Goal: Task Accomplishment & Management: Use online tool/utility

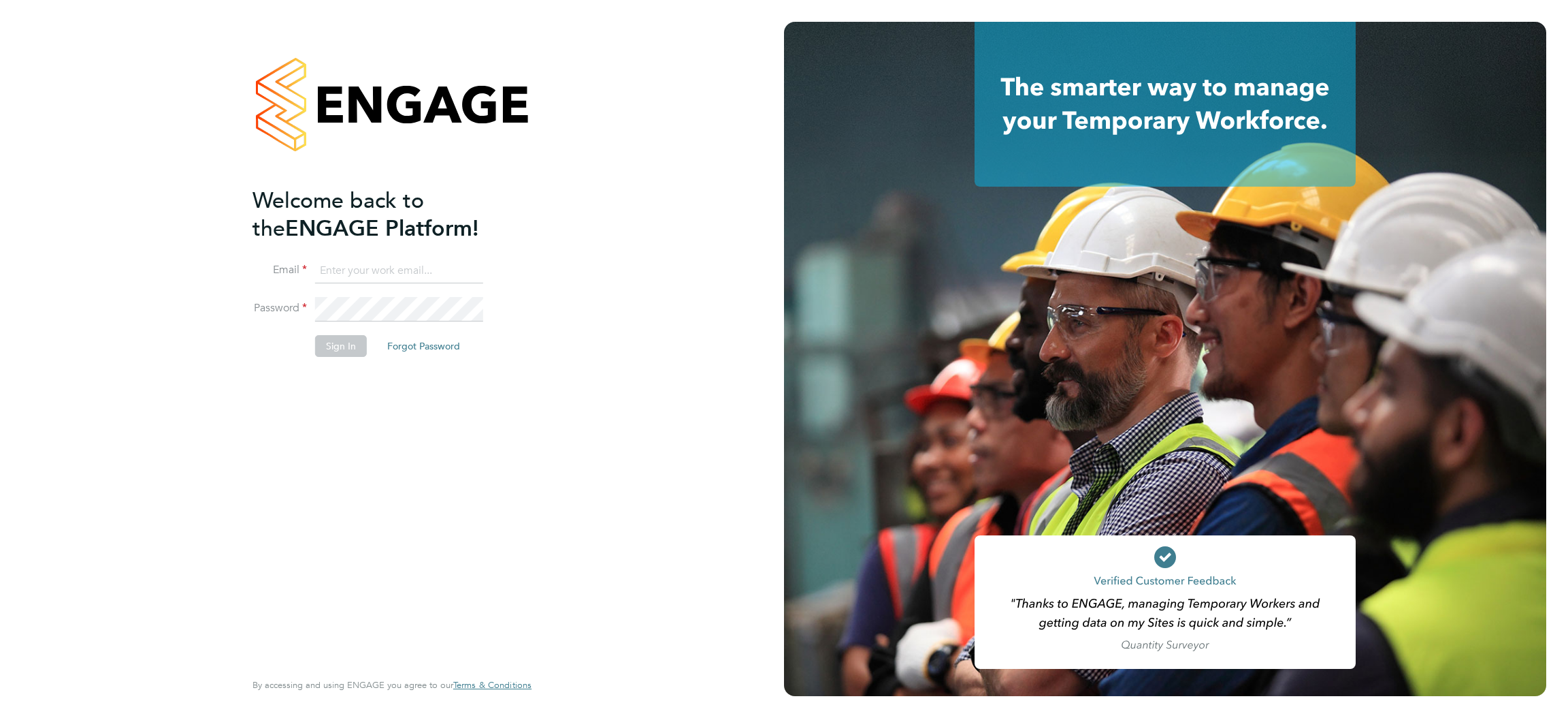
type input "[PERSON_NAME][EMAIL_ADDRESS][DOMAIN_NAME]"
click at [340, 347] on button "Sign In" at bounding box center [341, 346] width 52 height 22
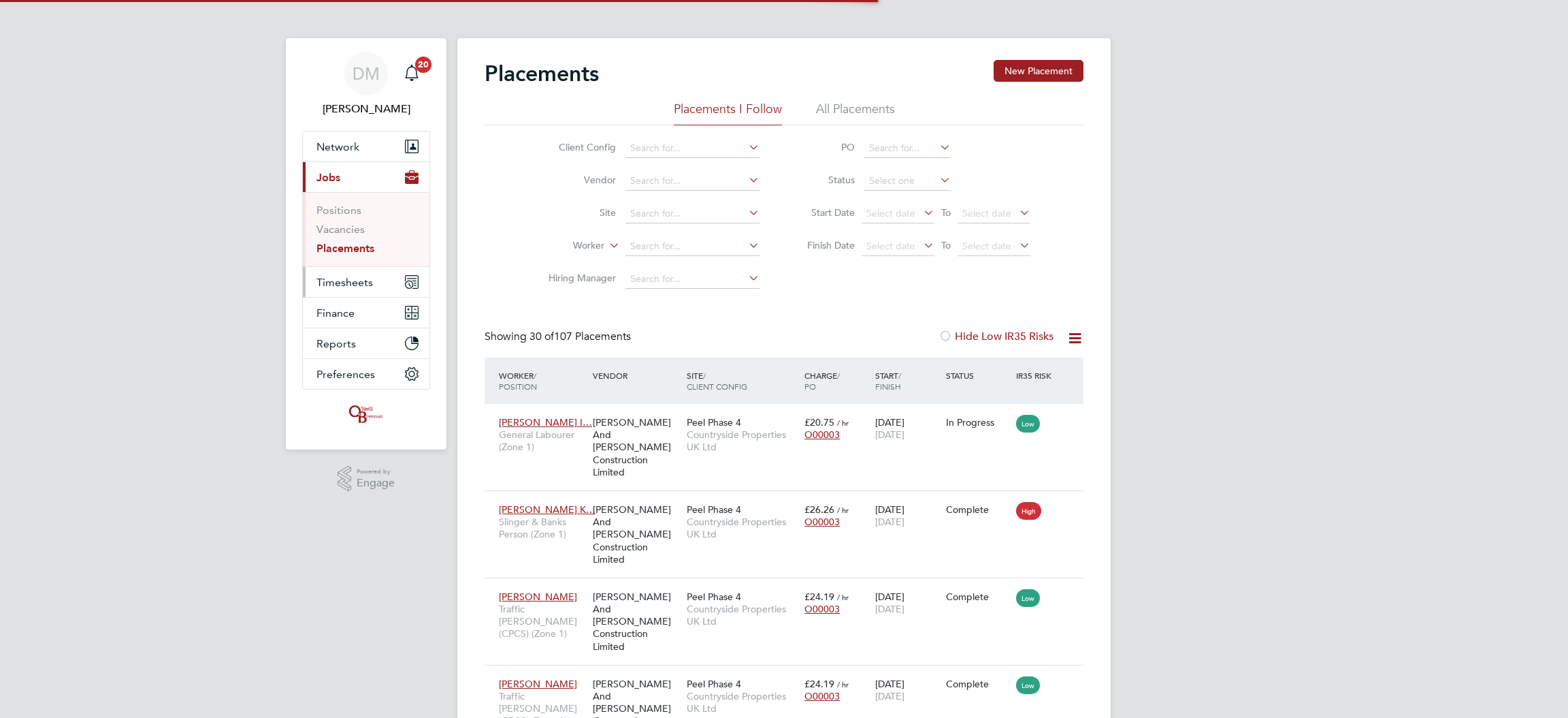
click at [358, 288] on span "Timesheets" at bounding box center [345, 282] width 57 height 13
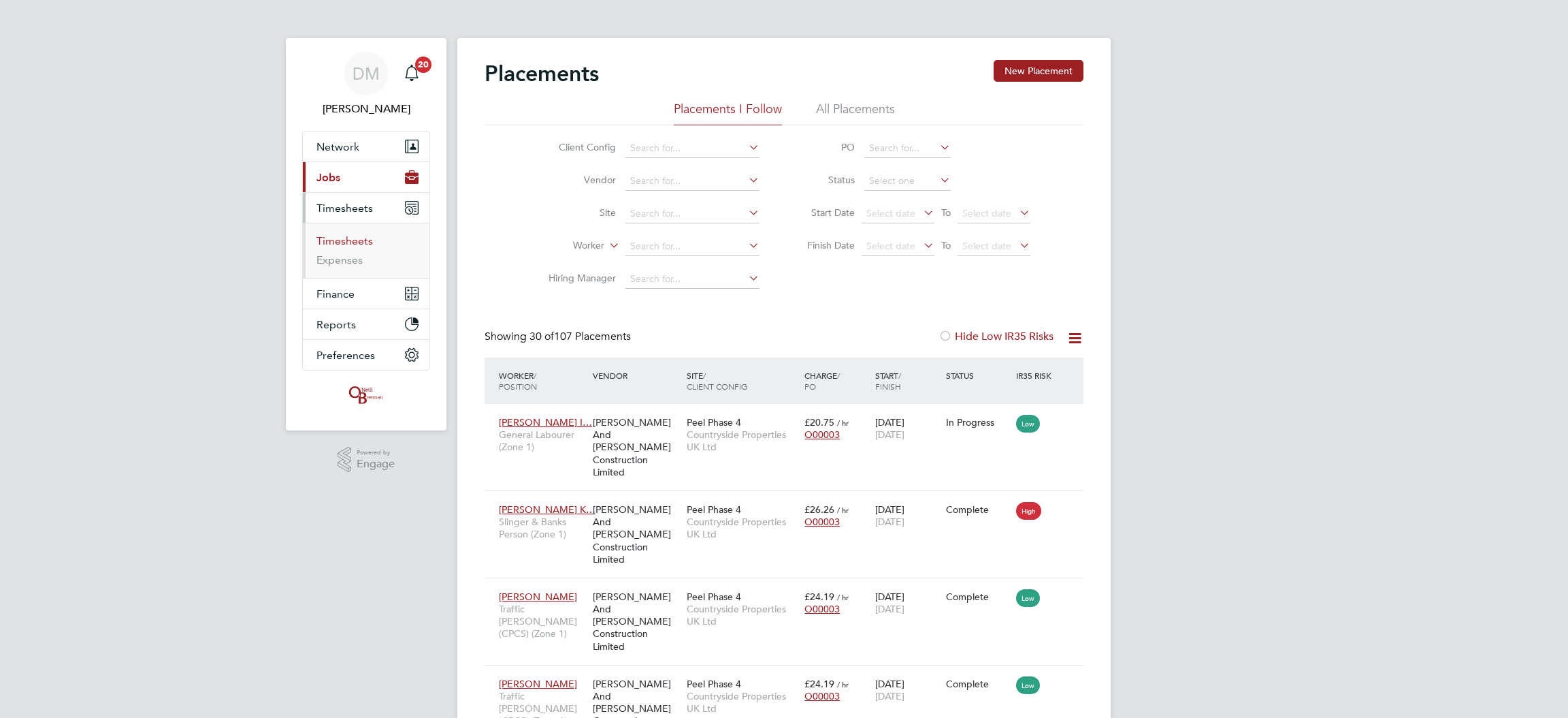
click at [362, 245] on link "Timesheets" at bounding box center [345, 240] width 57 height 13
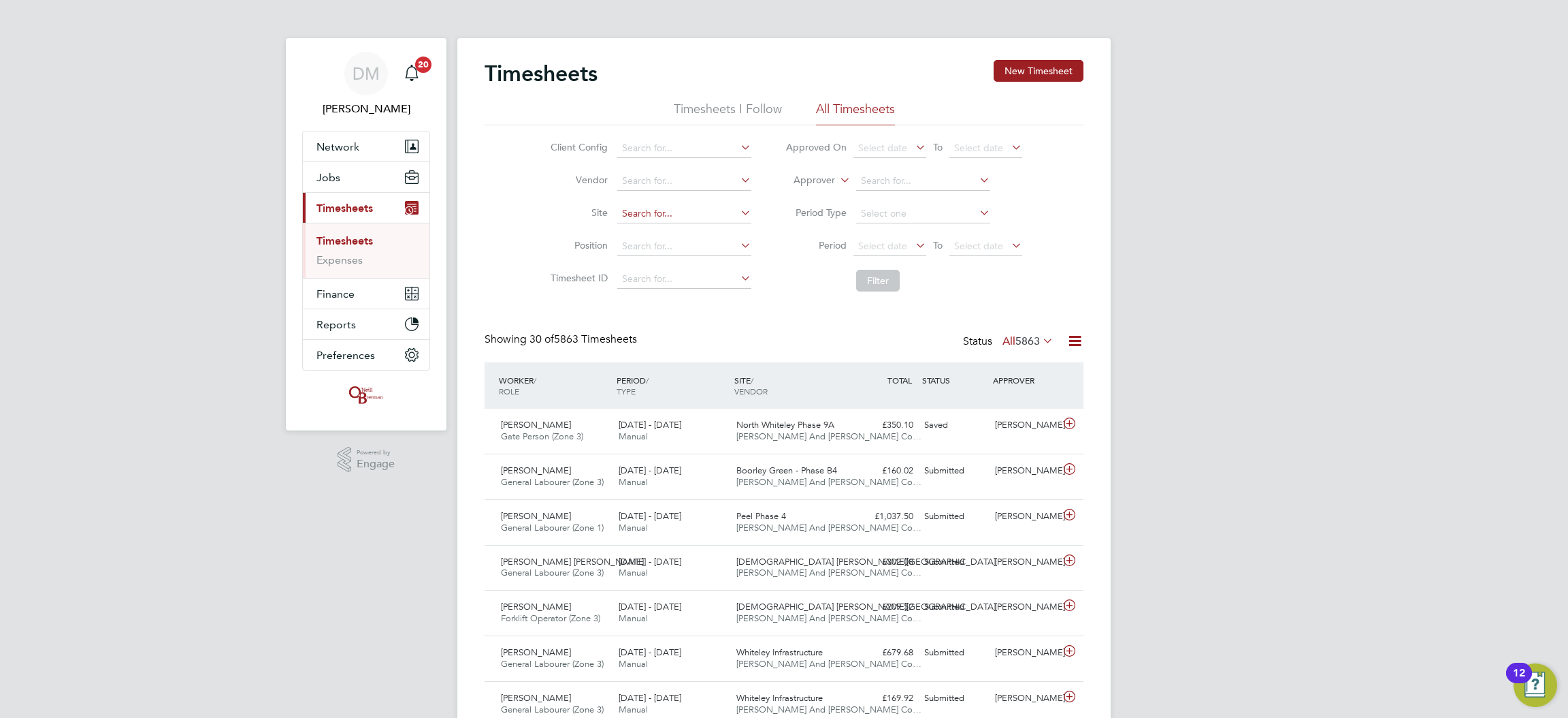
click at [657, 218] on input at bounding box center [684, 214] width 134 height 19
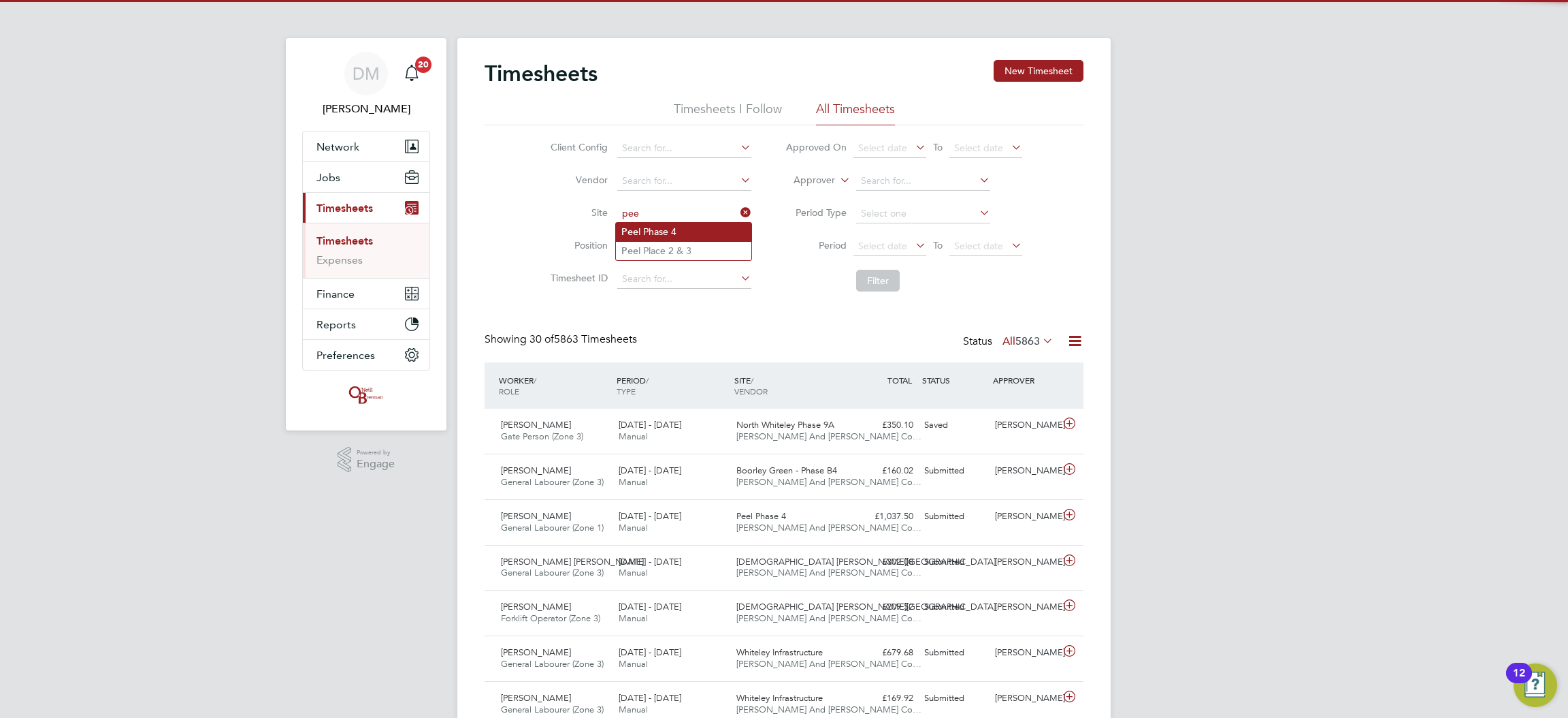
click at [660, 238] on li "Pee l Phase 4" at bounding box center [684, 231] width 136 height 18
type input "Peel Phase 4"
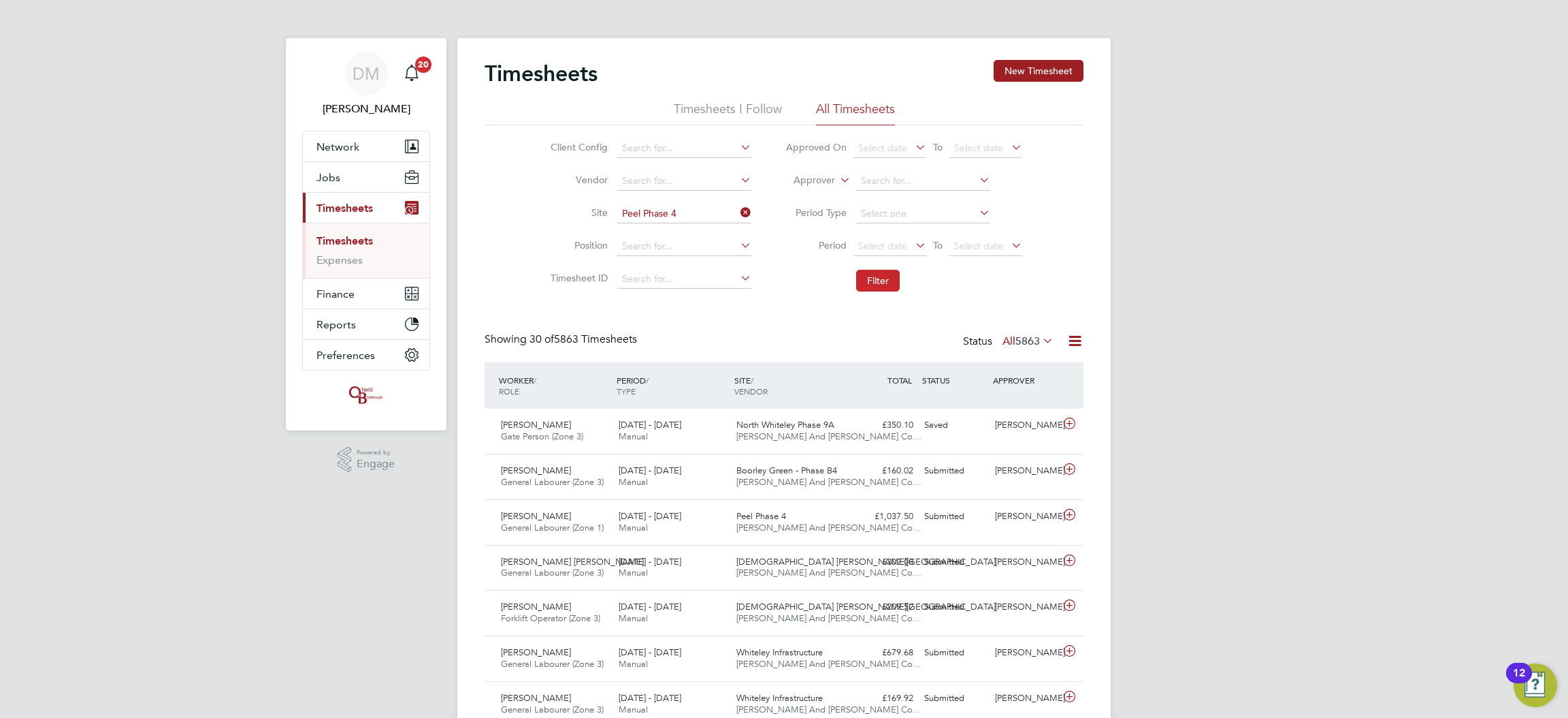
click at [876, 280] on button "Filter" at bounding box center [878, 280] width 43 height 22
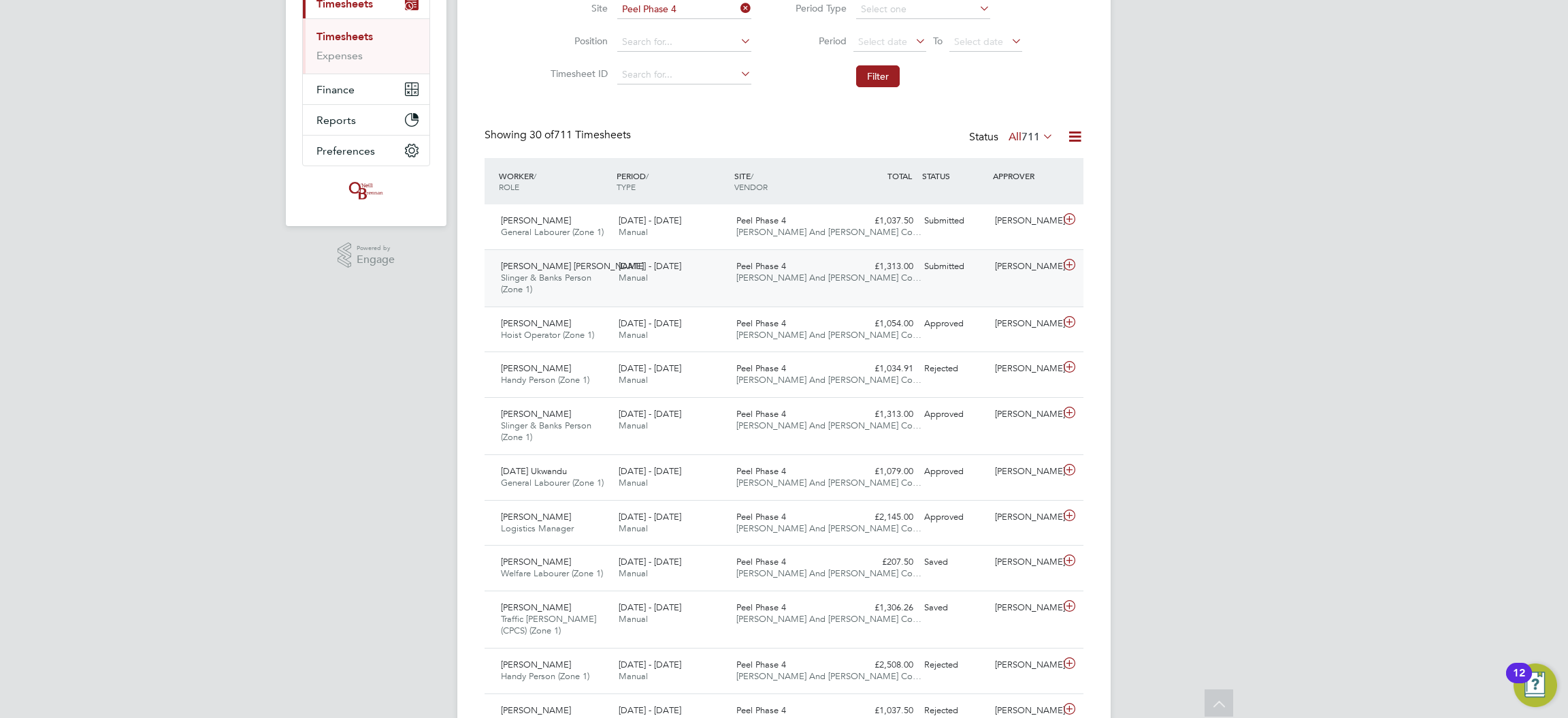
click at [713, 275] on div "18 - 24 Aug 2025 Manual" at bounding box center [672, 272] width 118 height 34
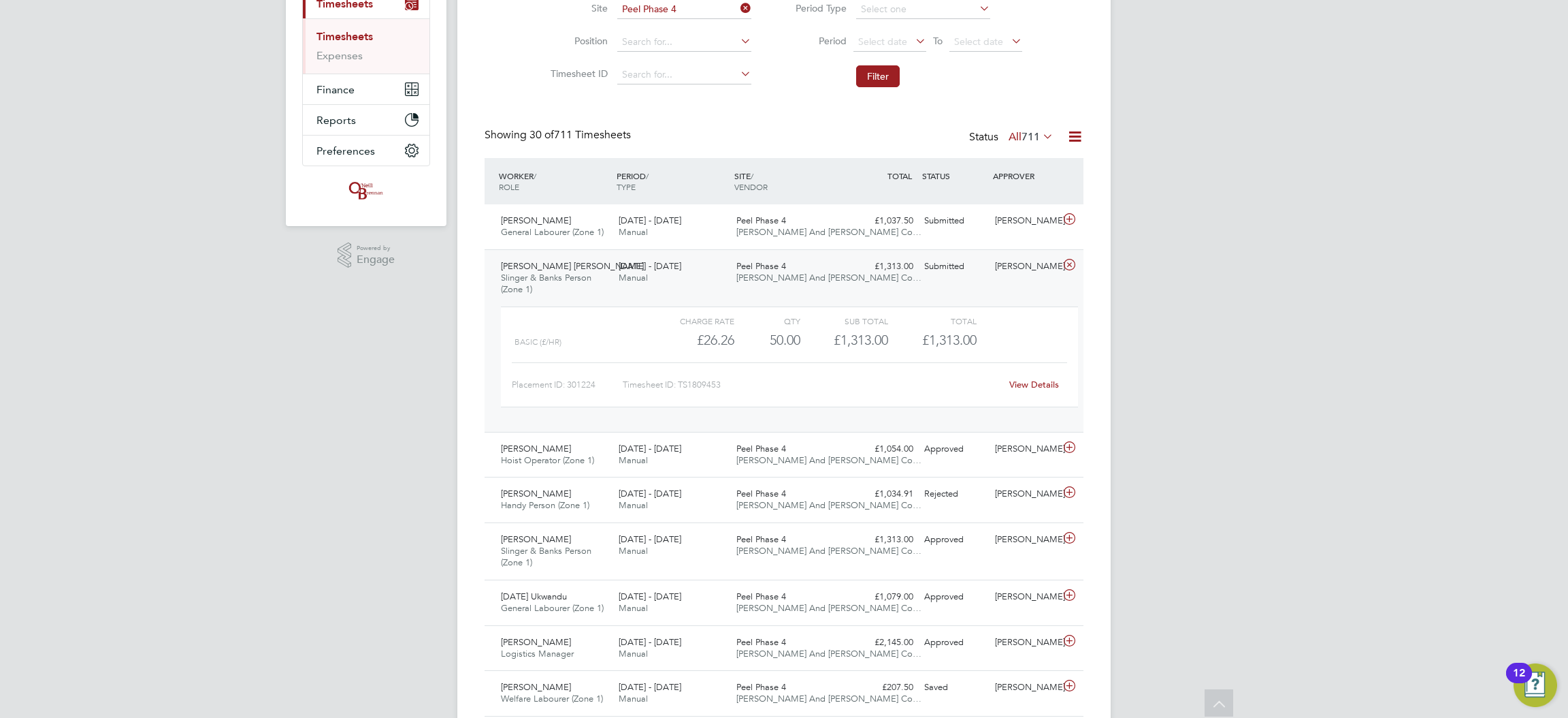
click at [1033, 394] on div "View Details" at bounding box center [1033, 385] width 67 height 22
click at [1028, 374] on div "View Details" at bounding box center [1033, 385] width 67 height 22
click at [1028, 380] on link "View Details" at bounding box center [1034, 384] width 49 height 12
